Goal: Find specific page/section

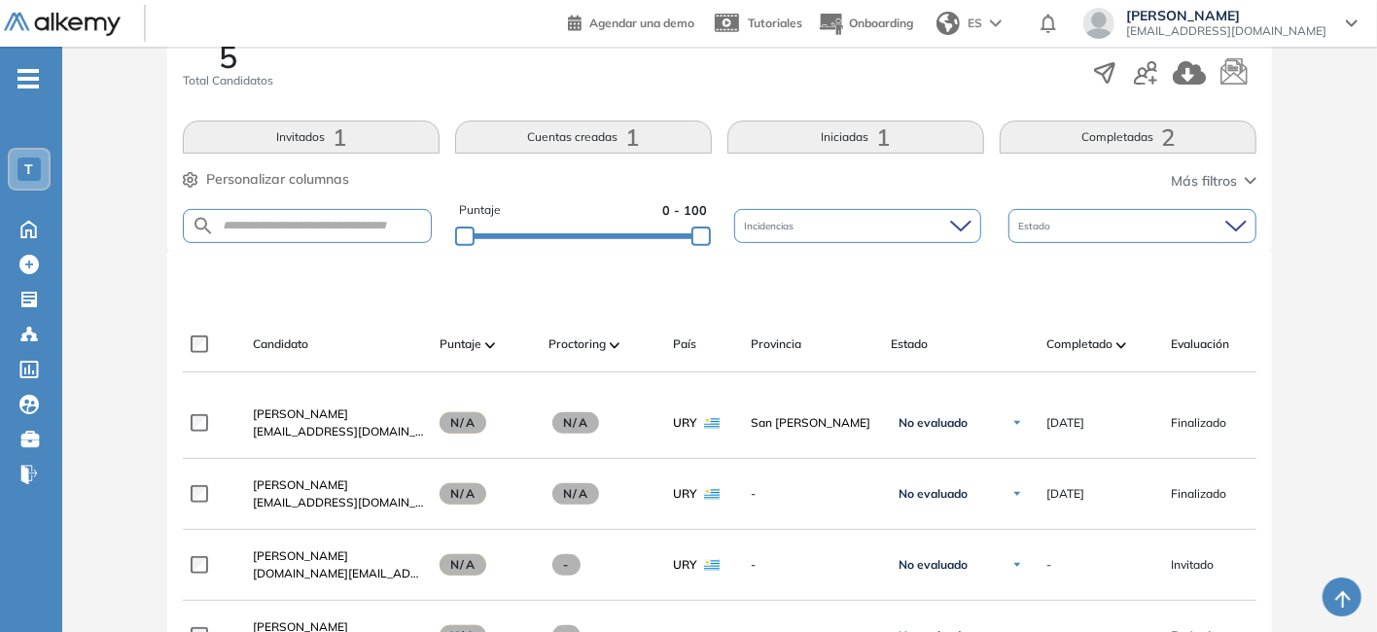
scroll to position [389, 0]
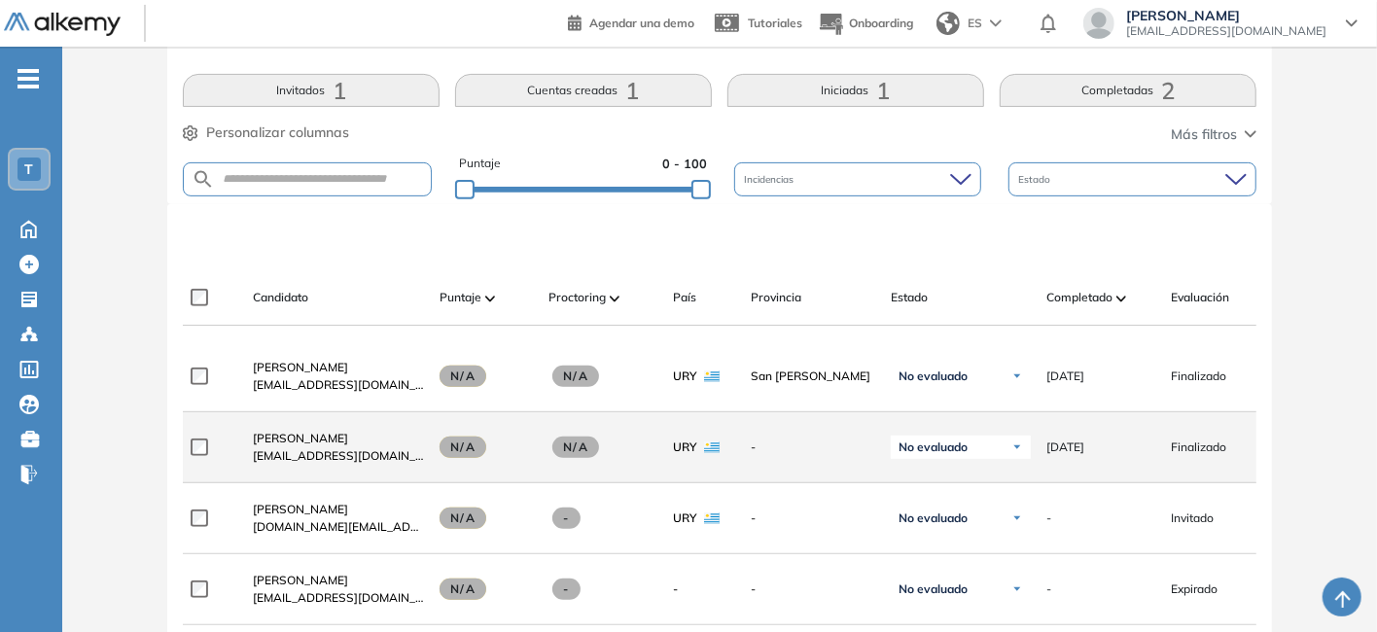
click at [302, 432] on div "[PERSON_NAME] [EMAIL_ADDRESS][DOMAIN_NAME]" at bounding box center [330, 447] width 187 height 66
click at [297, 445] on span "[PERSON_NAME]" at bounding box center [300, 438] width 95 height 15
